Goal: Information Seeking & Learning: Learn about a topic

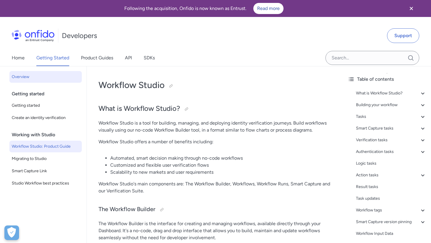
click at [31, 75] on span "Overview" at bounding box center [46, 77] width 68 height 7
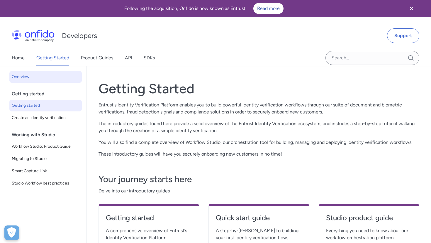
click at [24, 107] on span "Getting started" at bounding box center [46, 105] width 68 height 7
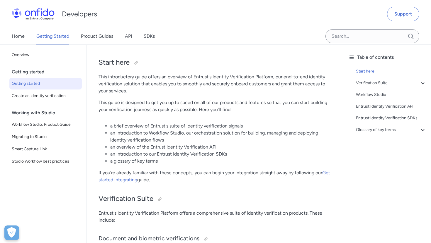
scroll to position [49, 0]
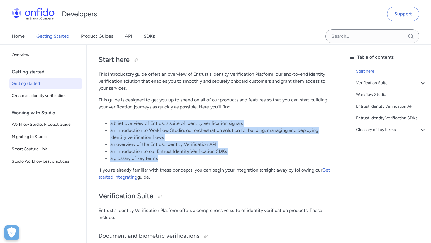
drag, startPoint x: 109, startPoint y: 123, endPoint x: 199, endPoint y: 157, distance: 95.9
click at [199, 157] on ul "a brief overview of Entrust's suite of identity verification signals an introdu…" at bounding box center [214, 141] width 233 height 42
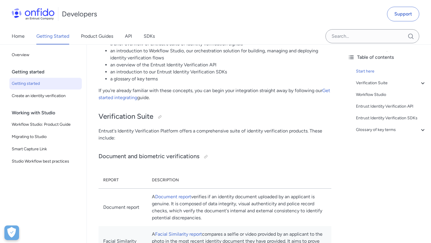
click at [193, 134] on p "Entrust's Identity Verification Platform offers a comprehensive suite of identi…" at bounding box center [214, 135] width 233 height 14
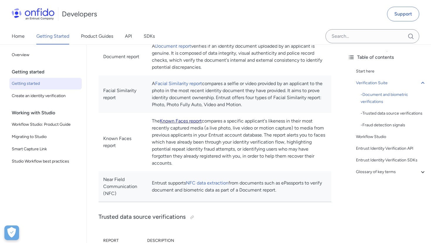
scroll to position [299, 0]
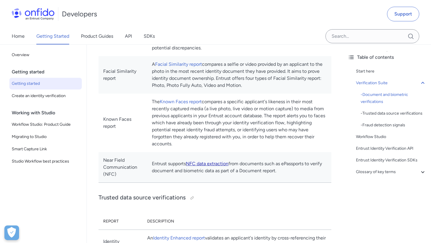
click at [226, 167] on link "NFC data extraction" at bounding box center [207, 164] width 42 height 6
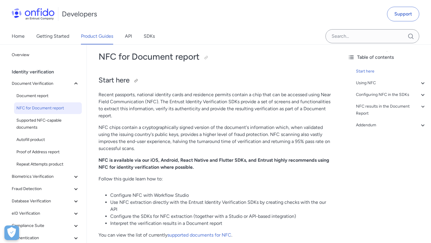
scroll to position [42, 0]
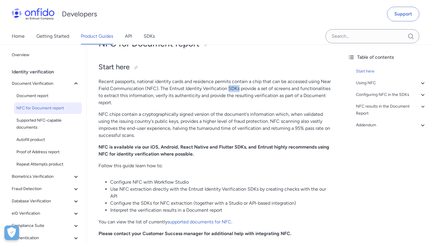
drag, startPoint x: 239, startPoint y: 88, endPoint x: 250, endPoint y: 88, distance: 10.5
click at [250, 88] on p "Recent passports, national identity cards and residence permits contain a chip …" at bounding box center [214, 92] width 233 height 28
